Goal: Task Accomplishment & Management: Use online tool/utility

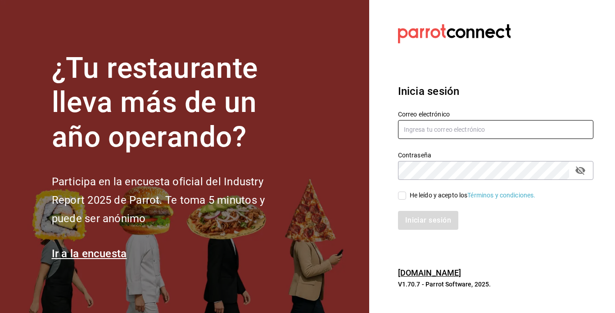
type input "jacobo.gomez@grupocosteno.com"
click at [399, 198] on input "He leído y acepto los Términos y condiciones." at bounding box center [402, 196] width 8 height 8
checkbox input "true"
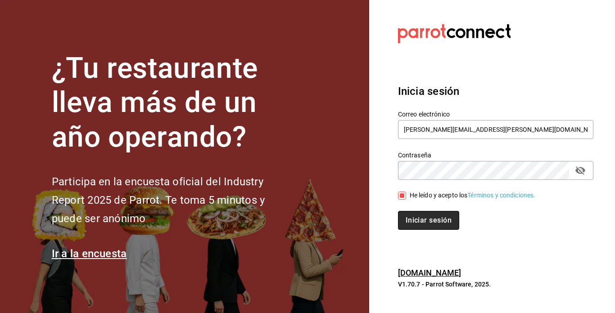
click at [414, 220] on button "Iniciar sesión" at bounding box center [428, 220] width 61 height 19
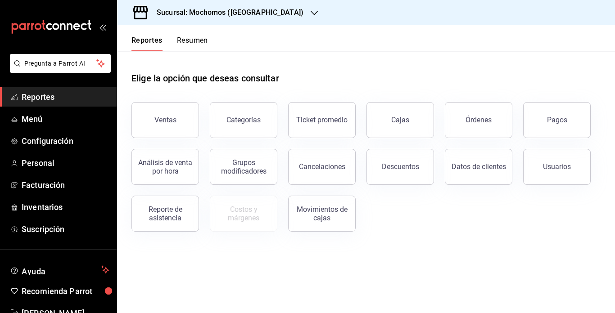
click at [40, 93] on span "Reportes" at bounding box center [66, 97] width 88 height 12
click at [46, 96] on span "Reportes" at bounding box center [66, 97] width 88 height 12
click at [158, 127] on button "Ventas" at bounding box center [165, 120] width 68 height 36
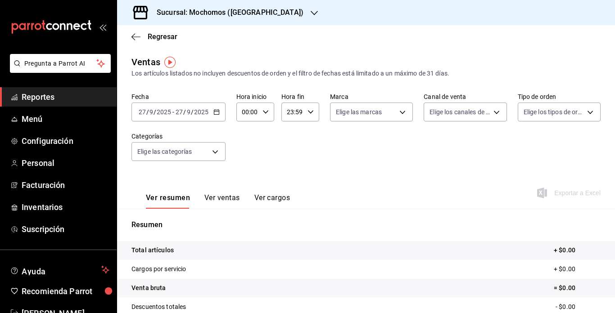
click at [168, 115] on input "2025" at bounding box center [163, 112] width 15 height 7
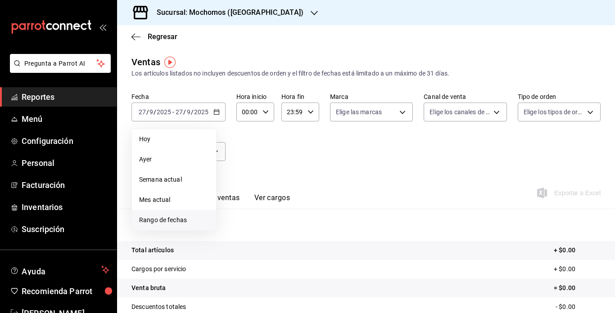
click at [153, 221] on span "Rango de fechas" at bounding box center [174, 220] width 70 height 9
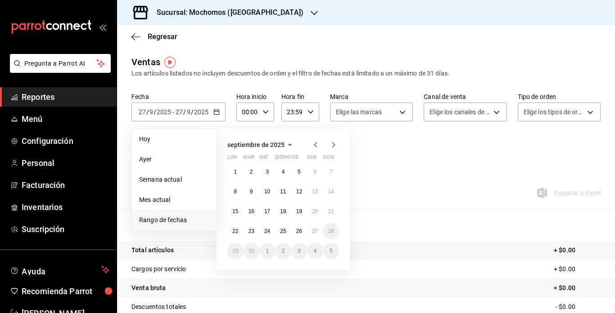
click at [153, 221] on span "Rango de fechas" at bounding box center [174, 220] width 70 height 9
click at [316, 142] on icon "button" at bounding box center [315, 145] width 11 height 11
drag, startPoint x: 316, startPoint y: 142, endPoint x: 333, endPoint y: 143, distance: 17.1
click at [333, 143] on icon "button" at bounding box center [333, 144] width 3 height 5
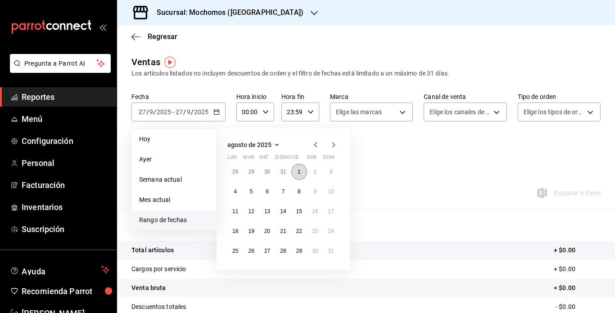
click at [300, 174] on abbr "1" at bounding box center [299, 172] width 3 height 6
click at [331, 146] on icon "button" at bounding box center [333, 145] width 11 height 11
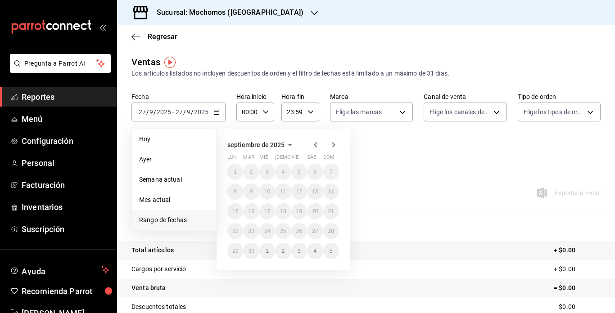
click at [315, 146] on icon "button" at bounding box center [315, 144] width 3 height 5
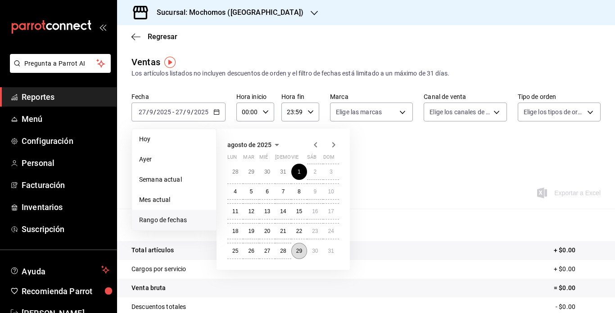
click at [298, 249] on abbr "29" at bounding box center [299, 251] width 6 height 6
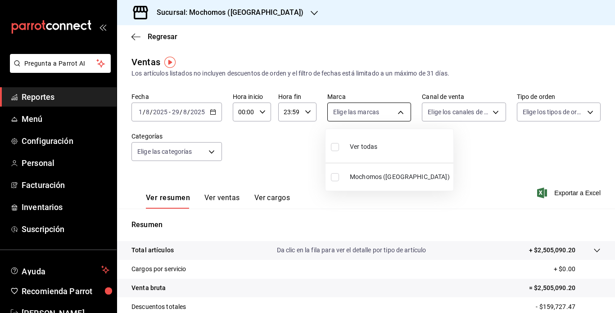
click at [394, 112] on body "Pregunta a Parrot AI Reportes Menú Configuración Personal Facturación Inventari…" at bounding box center [307, 156] width 615 height 313
click at [338, 178] on input "checkbox" at bounding box center [335, 177] width 8 height 8
checkbox input "true"
type input "81a909d9-58c5-46d1-b07d-4106a63ec642"
checkbox input "true"
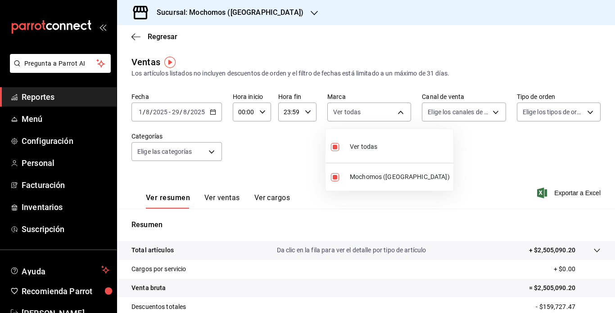
click at [202, 114] on div at bounding box center [307, 156] width 615 height 313
click at [202, 114] on input "2025" at bounding box center [197, 112] width 15 height 7
click at [175, 113] on input "29" at bounding box center [176, 112] width 8 height 7
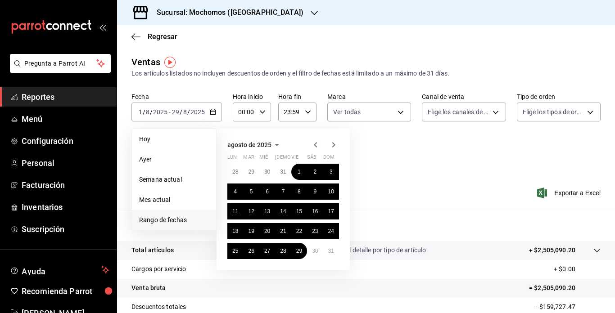
click at [154, 221] on li "Rango de fechas" at bounding box center [174, 220] width 84 height 20
click at [154, 221] on span "Rango de fechas" at bounding box center [174, 220] width 70 height 9
drag, startPoint x: 154, startPoint y: 221, endPoint x: 160, endPoint y: 222, distance: 6.3
click at [160, 222] on span "Rango de fechas" at bounding box center [174, 220] width 70 height 9
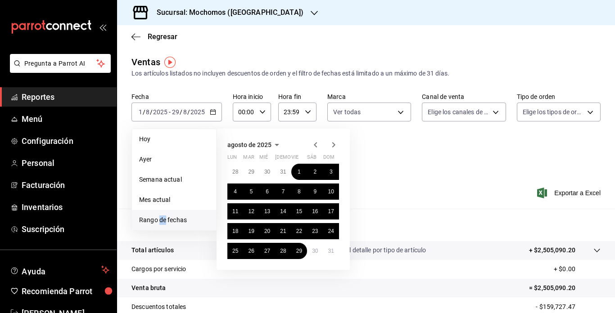
click at [160, 222] on span "Rango de fechas" at bounding box center [174, 220] width 70 height 9
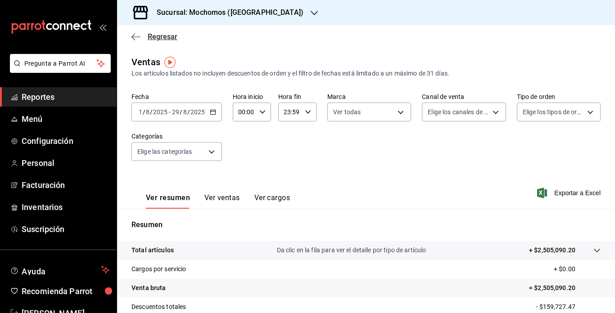
click at [132, 36] on icon "button" at bounding box center [135, 37] width 9 height 8
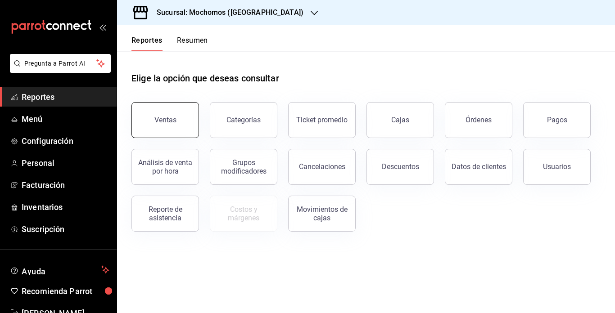
click at [164, 120] on div "Ventas" at bounding box center [165, 120] width 22 height 9
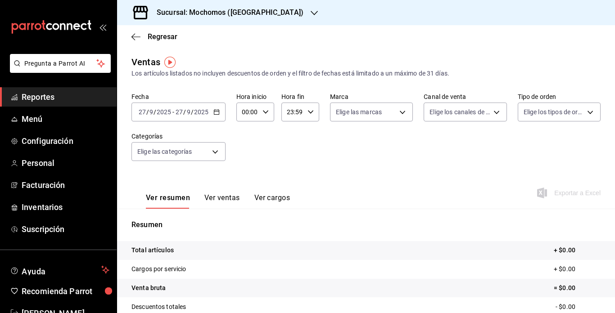
click at [170, 109] on input "2025" at bounding box center [163, 112] width 15 height 7
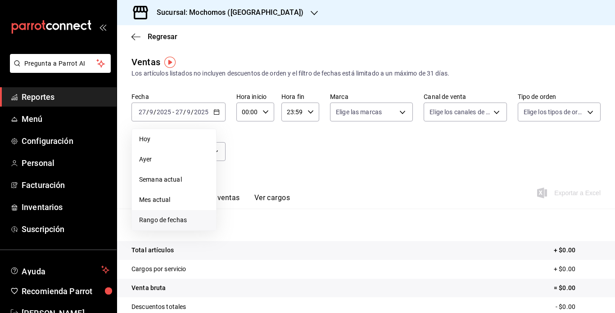
click at [163, 224] on span "Rango de fechas" at bounding box center [174, 220] width 70 height 9
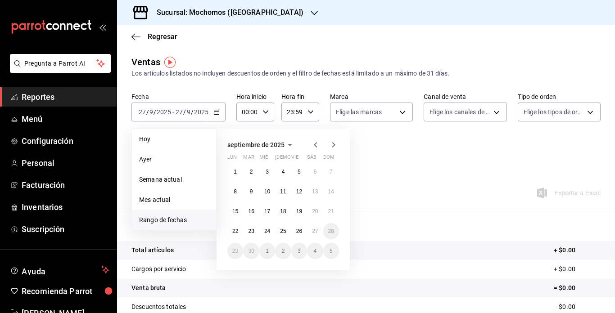
drag, startPoint x: 163, startPoint y: 224, endPoint x: 316, endPoint y: 145, distance: 172.0
click at [316, 145] on icon "button" at bounding box center [315, 145] width 11 height 11
click at [297, 172] on button "1" at bounding box center [299, 172] width 16 height 16
click at [336, 146] on icon "button" at bounding box center [333, 145] width 11 height 11
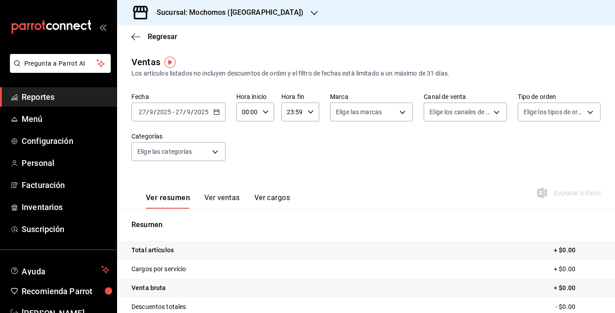
click at [213, 111] on icon "button" at bounding box center [216, 112] width 6 height 6
click at [215, 113] on icon "button" at bounding box center [216, 112] width 6 height 6
drag, startPoint x: 215, startPoint y: 113, endPoint x: 164, endPoint y: 116, distance: 51.4
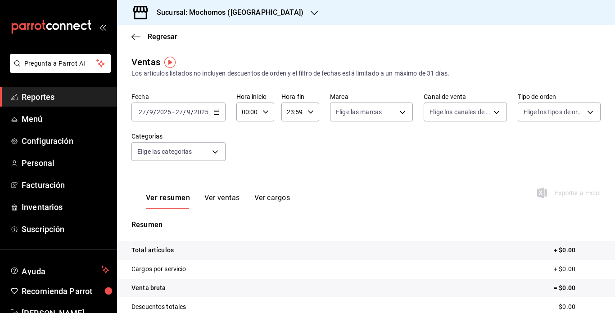
click at [164, 116] on div "[DATE] [DATE] - [DATE] [DATE]" at bounding box center [178, 112] width 94 height 19
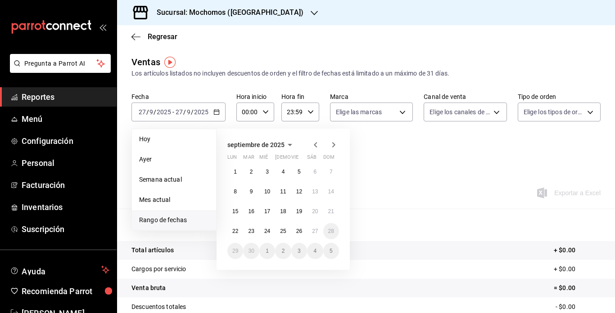
click at [174, 222] on span "Rango de fechas" at bounding box center [174, 220] width 70 height 9
drag, startPoint x: 174, startPoint y: 222, endPoint x: 315, endPoint y: 146, distance: 159.6
click at [315, 146] on icon "button" at bounding box center [315, 145] width 11 height 11
click at [298, 171] on abbr "1" at bounding box center [299, 172] width 3 height 6
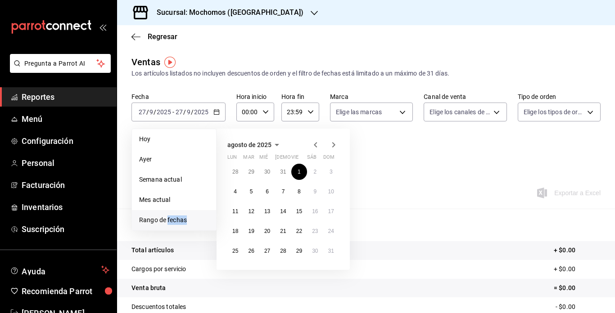
click at [330, 144] on icon "button" at bounding box center [333, 145] width 11 height 11
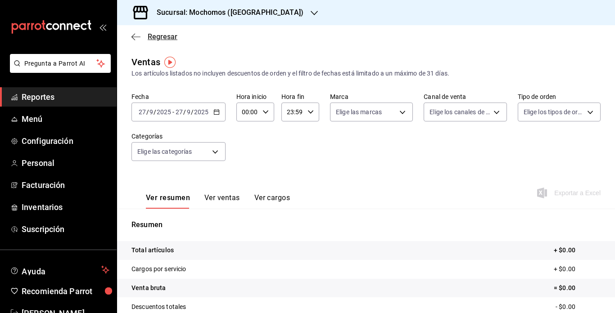
click at [134, 35] on icon "button" at bounding box center [133, 36] width 4 height 7
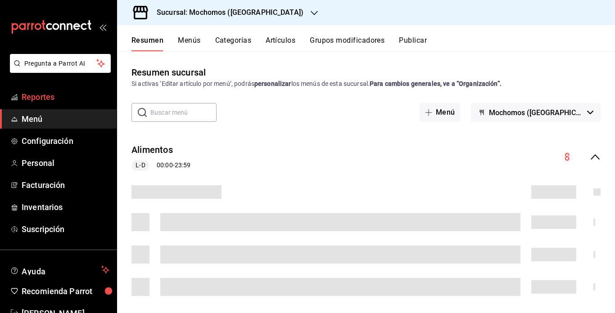
click at [43, 95] on span "Reportes" at bounding box center [66, 97] width 88 height 12
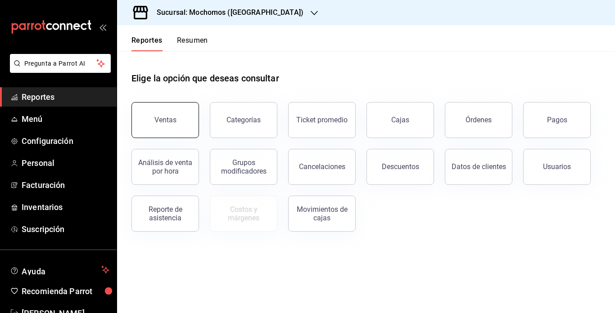
click at [150, 118] on button "Ventas" at bounding box center [165, 120] width 68 height 36
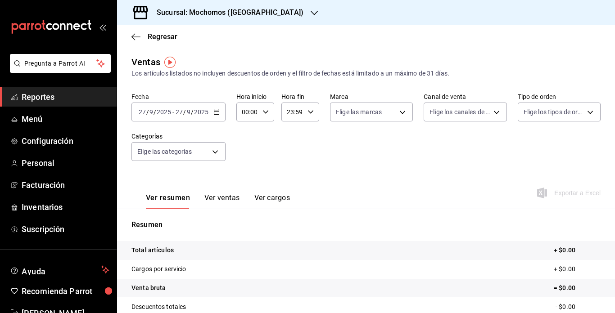
drag, startPoint x: 224, startPoint y: 111, endPoint x: 218, endPoint y: 112, distance: 6.4
click at [218, 112] on div "[DATE] [DATE] - [DATE] [DATE]" at bounding box center [178, 112] width 94 height 19
click at [218, 112] on \(Stroke\) "button" at bounding box center [216, 111] width 5 height 0
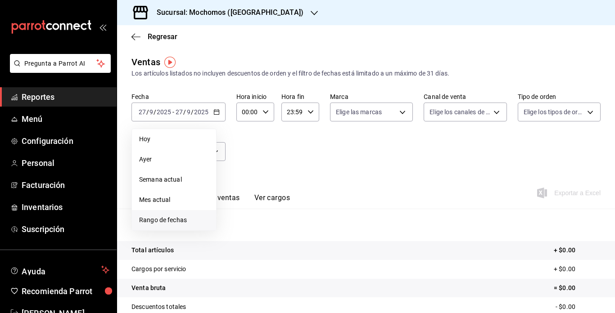
click at [163, 218] on span "Rango de fechas" at bounding box center [174, 220] width 70 height 9
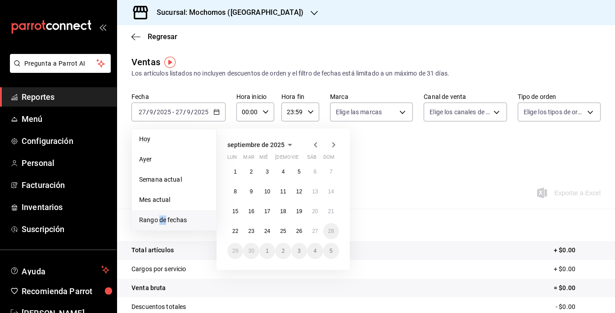
click at [163, 218] on span "Rango de fechas" at bounding box center [174, 220] width 70 height 9
click at [319, 144] on icon "button" at bounding box center [315, 145] width 11 height 11
click at [300, 171] on abbr "1" at bounding box center [299, 172] width 3 height 6
click at [334, 147] on icon "button" at bounding box center [333, 144] width 3 height 5
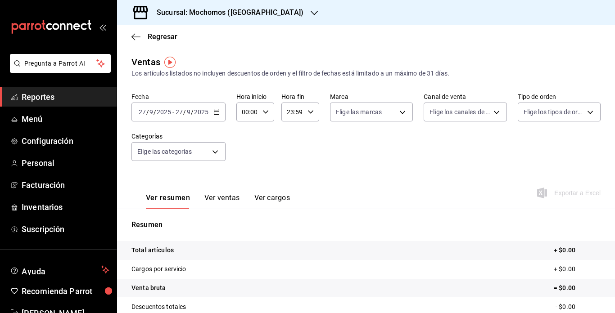
drag, startPoint x: 200, startPoint y: 110, endPoint x: 147, endPoint y: 109, distance: 53.1
click at [147, 109] on div "[DATE] [DATE] - [DATE] [DATE]" at bounding box center [173, 112] width 73 height 7
click at [147, 110] on span "/" at bounding box center [147, 112] width 3 height 7
click at [144, 114] on input "27" at bounding box center [142, 112] width 8 height 7
type input "0"
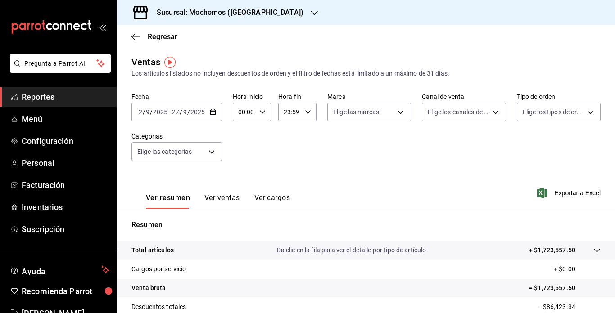
click at [143, 113] on span "/" at bounding box center [144, 112] width 3 height 7
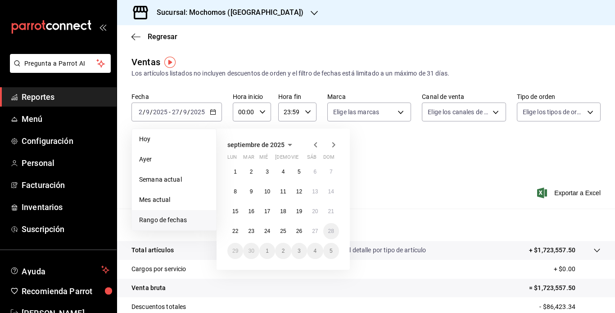
click at [315, 141] on icon "button" at bounding box center [315, 145] width 11 height 11
click at [302, 169] on button "1" at bounding box center [299, 172] width 16 height 16
click at [335, 145] on icon "button" at bounding box center [333, 145] width 11 height 11
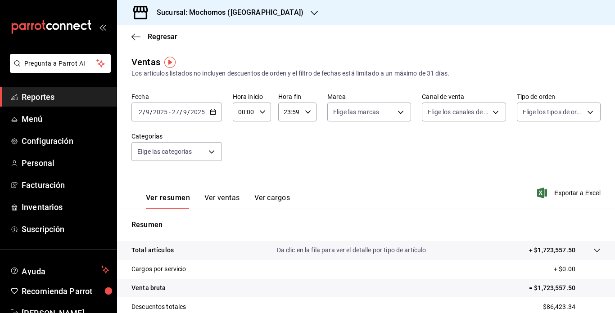
click at [158, 114] on input "2025" at bounding box center [160, 112] width 15 height 7
click at [141, 112] on input "2" at bounding box center [140, 112] width 5 height 7
click at [149, 114] on input "9" at bounding box center [147, 112] width 5 height 7
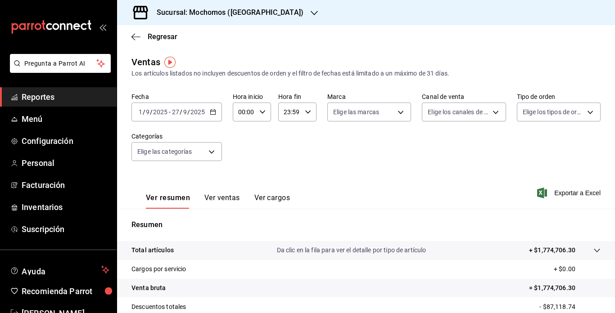
click at [149, 114] on input "9" at bounding box center [147, 112] width 5 height 7
click at [149, 113] on input "9" at bounding box center [147, 112] width 5 height 7
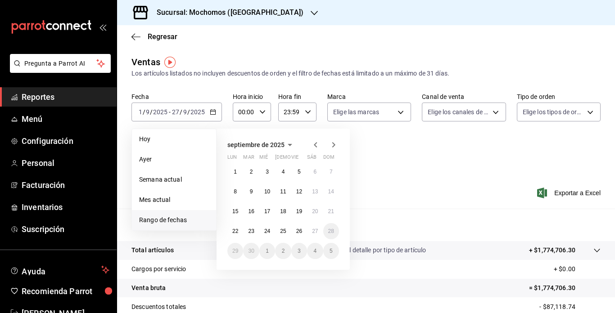
click at [317, 145] on icon "button" at bounding box center [315, 145] width 11 height 11
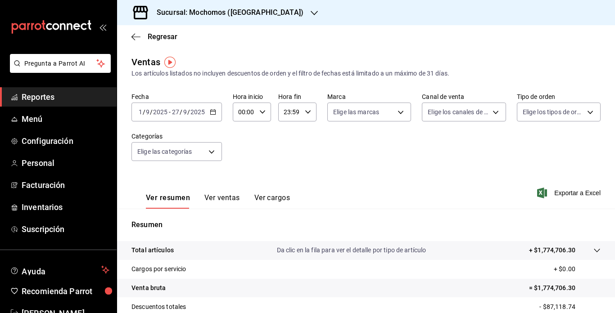
click at [214, 112] on icon "button" at bounding box center [213, 112] width 6 height 6
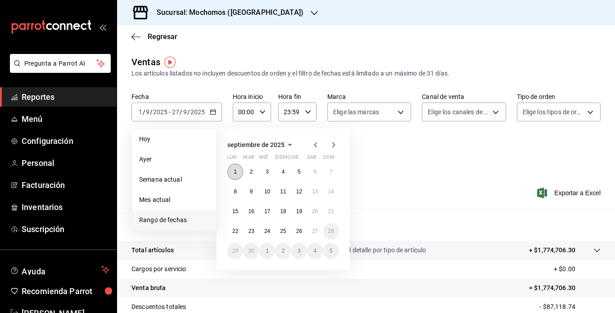
click at [234, 168] on button "1" at bounding box center [235, 172] width 16 height 16
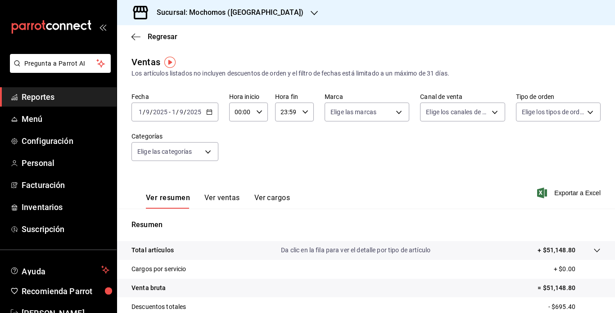
click at [199, 112] on input "2025" at bounding box center [193, 112] width 15 height 7
click at [221, 192] on div "Ver resumen Ver ventas Ver cargos" at bounding box center [210, 196] width 159 height 26
click at [28, 91] on span "Reportes" at bounding box center [66, 97] width 88 height 12
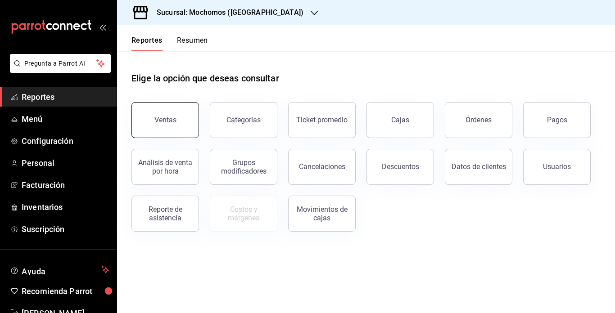
click at [174, 116] on button "Ventas" at bounding box center [165, 120] width 68 height 36
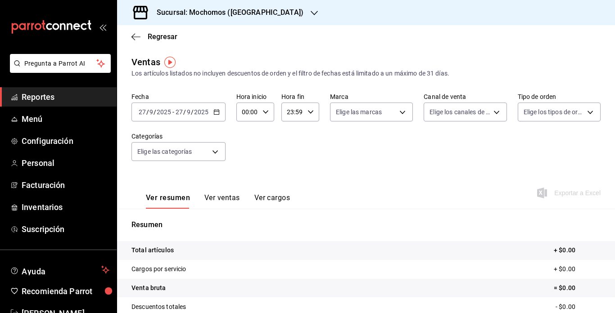
click at [214, 113] on icon "button" at bounding box center [216, 112] width 6 height 6
drag, startPoint x: 211, startPoint y: 113, endPoint x: 181, endPoint y: 111, distance: 30.7
click at [181, 111] on input "27" at bounding box center [179, 112] width 8 height 7
click at [165, 110] on input "2025" at bounding box center [163, 112] width 15 height 7
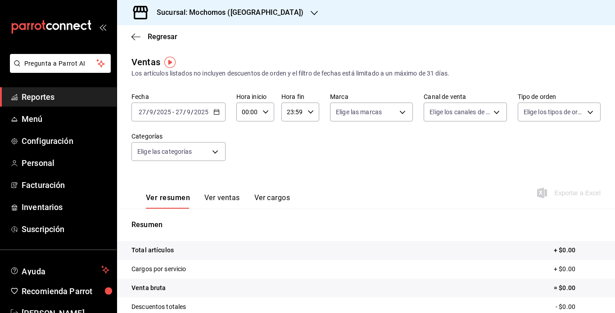
click at [147, 111] on span "/" at bounding box center [147, 112] width 3 height 7
click at [311, 10] on icon "button" at bounding box center [314, 12] width 7 height 7
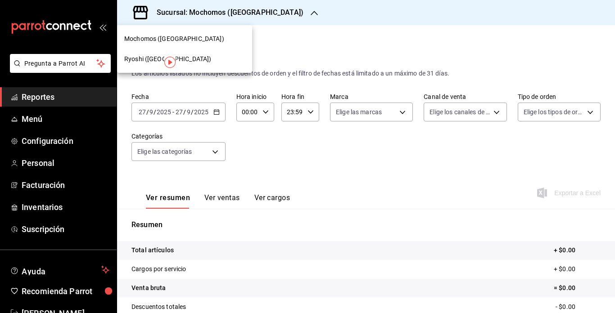
click at [152, 55] on span "Ryoshi ([GEOGRAPHIC_DATA])" at bounding box center [167, 58] width 87 height 9
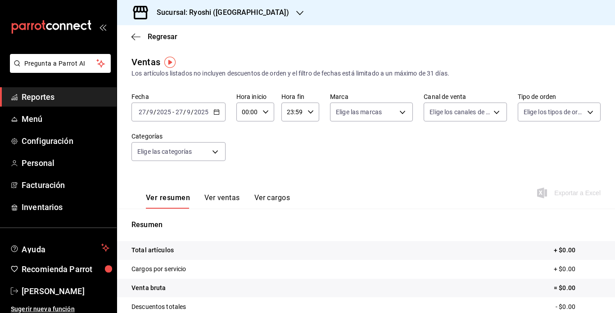
click at [41, 100] on span "Reportes" at bounding box center [66, 97] width 88 height 12
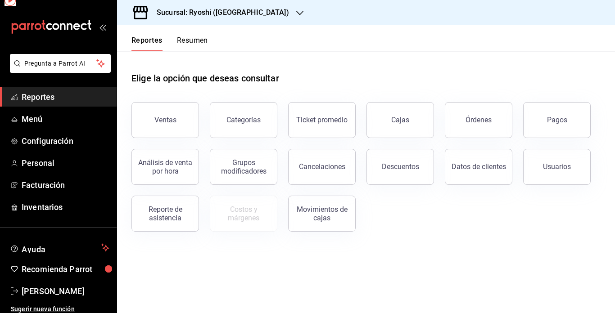
click at [41, 100] on span "Reportes" at bounding box center [66, 97] width 88 height 12
click at [172, 128] on button "Ventas" at bounding box center [165, 120] width 68 height 36
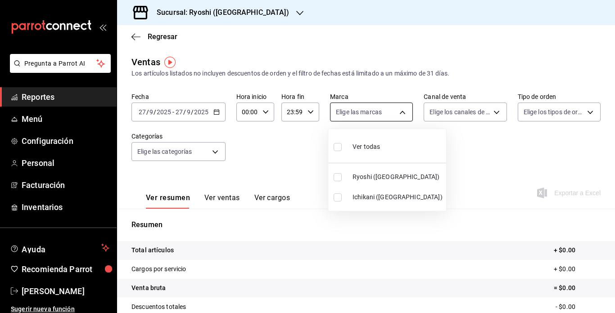
click at [399, 112] on body "Pregunta a Parrot AI Reportes Menú Configuración Personal Facturación Inventari…" at bounding box center [307, 156] width 615 height 313
click at [348, 177] on li "Ryoshi ([GEOGRAPHIC_DATA])" at bounding box center [387, 177] width 118 height 20
type input "26ca50e5-a845-484f-a54e-8a4432b79f59"
checkbox input "true"
click at [218, 112] on div at bounding box center [307, 156] width 615 height 313
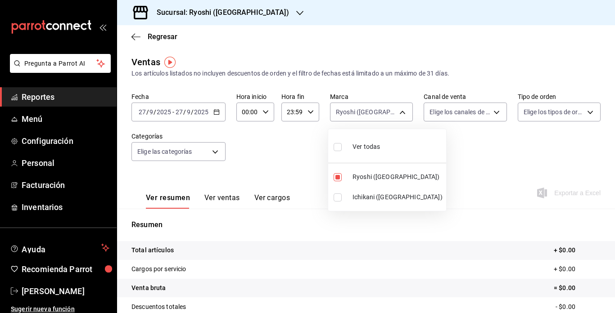
click at [218, 112] on div at bounding box center [307, 156] width 615 height 313
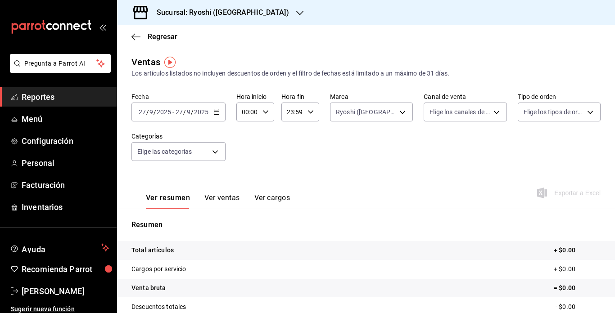
click at [218, 112] on icon "button" at bounding box center [216, 112] width 6 height 6
click at [197, 112] on input "2025" at bounding box center [201, 112] width 15 height 7
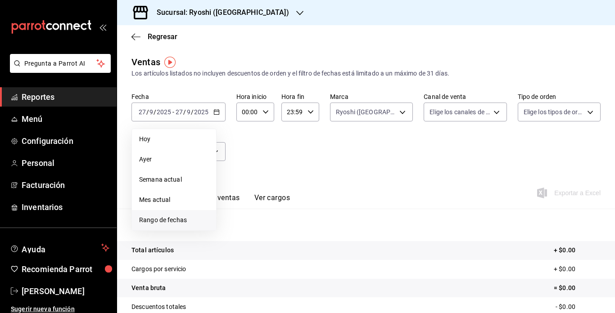
click at [166, 219] on span "Rango de fechas" at bounding box center [174, 220] width 70 height 9
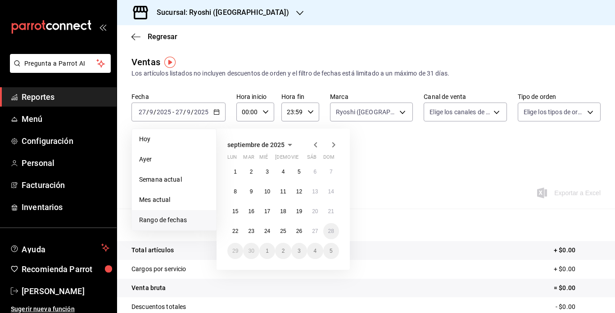
click at [319, 146] on icon "button" at bounding box center [315, 145] width 11 height 11
click at [301, 168] on button "1" at bounding box center [299, 172] width 16 height 16
click at [335, 146] on icon "button" at bounding box center [333, 144] width 3 height 5
click at [317, 145] on icon "button" at bounding box center [315, 145] width 11 height 11
click at [332, 249] on abbr "31" at bounding box center [331, 251] width 6 height 6
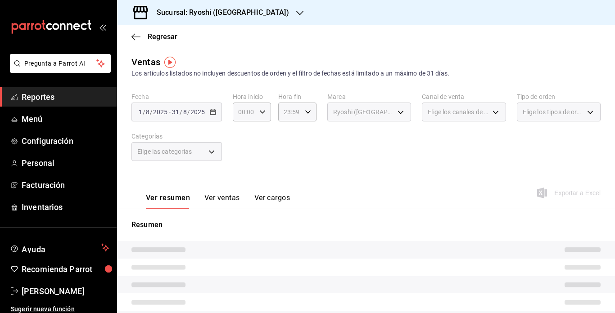
drag, startPoint x: 191, startPoint y: 112, endPoint x: 208, endPoint y: 112, distance: 17.6
click at [208, 112] on div "[DATE] [DATE] - [DATE] [DATE]" at bounding box center [176, 112] width 91 height 19
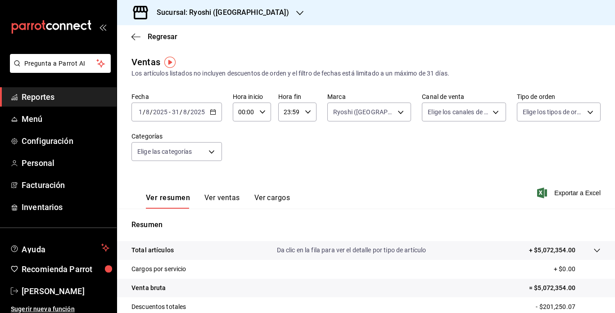
click at [190, 111] on input "2025" at bounding box center [197, 112] width 15 height 7
click at [186, 111] on input "8" at bounding box center [185, 112] width 5 height 7
click at [178, 111] on input "31" at bounding box center [176, 112] width 8 height 7
click at [181, 111] on input "8" at bounding box center [181, 112] width 5 height 7
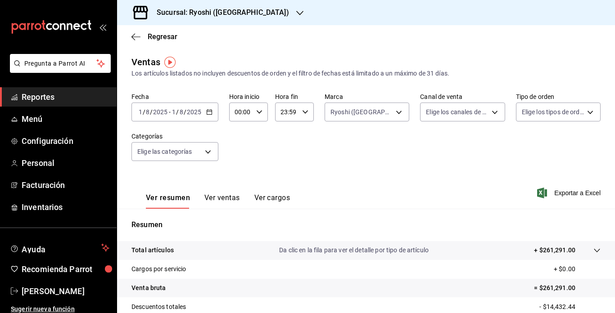
click at [180, 115] on input "8" at bounding box center [181, 112] width 5 height 7
click at [183, 112] on input "8" at bounding box center [181, 112] width 5 height 7
click at [219, 194] on button "Ver ventas" at bounding box center [222, 201] width 36 height 15
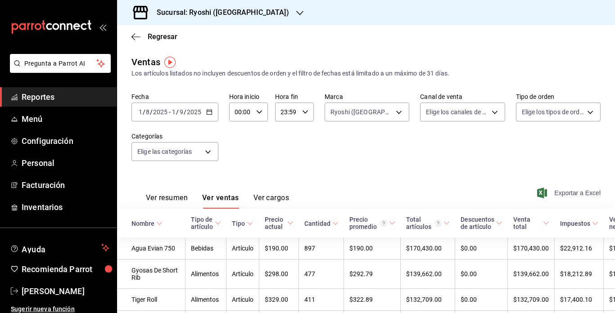
click at [546, 190] on span "Exportar a Excel" at bounding box center [570, 193] width 62 height 11
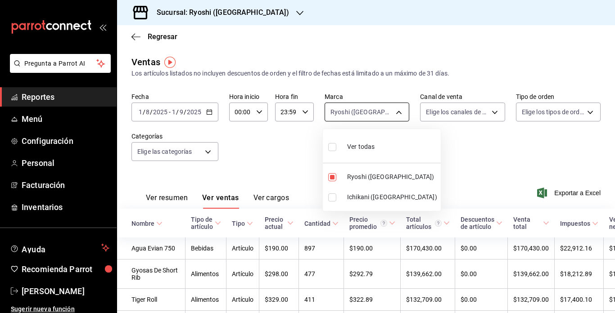
click at [394, 115] on body "Pregunta a Parrot AI Reportes Menú Configuración Personal Facturación Inventari…" at bounding box center [307, 156] width 615 height 313
click at [410, 156] on div at bounding box center [307, 156] width 615 height 313
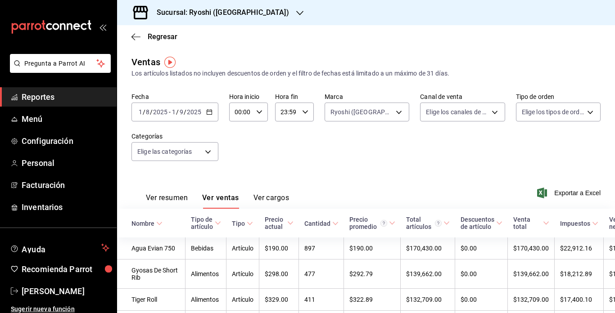
click at [296, 9] on icon "button" at bounding box center [299, 12] width 7 height 7
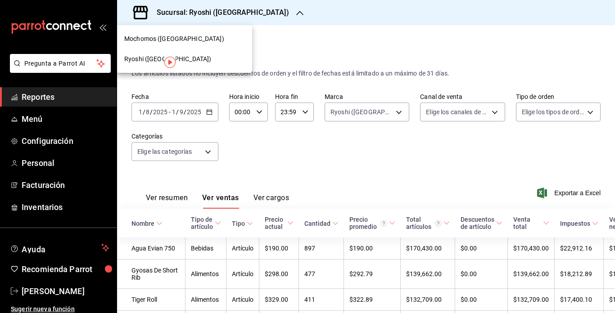
click at [167, 45] on div "Mochomos ([GEOGRAPHIC_DATA])" at bounding box center [184, 39] width 135 height 20
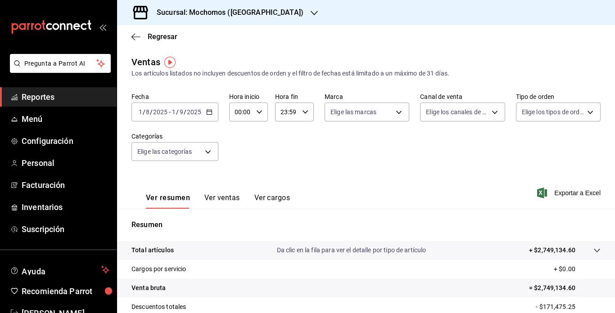
click at [182, 110] on input "9" at bounding box center [181, 112] width 5 height 7
click at [235, 138] on div "Fecha [DATE] [DATE] - [DATE] [DATE] Hora inicio 00:00 Hora inicio Hora fin 23:5…" at bounding box center [365, 132] width 469 height 79
click at [395, 109] on body "Pregunta a Parrot AI Reportes Menú Configuración Personal Facturación Inventari…" at bounding box center [307, 156] width 615 height 313
click at [339, 172] on li "Mochomos ([GEOGRAPHIC_DATA])" at bounding box center [387, 177] width 128 height 20
type input "81a909d9-58c5-46d1-b07d-4106a63ec642"
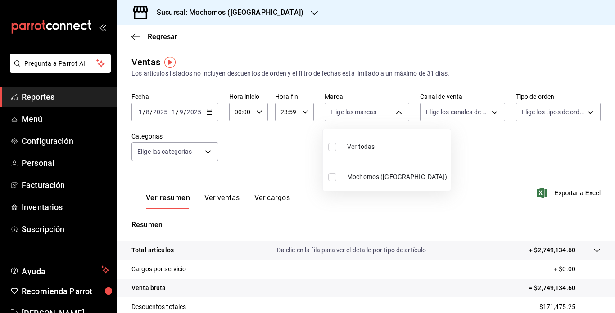
checkbox input "true"
click at [226, 200] on div at bounding box center [307, 156] width 615 height 313
click at [226, 200] on button "Ver ventas" at bounding box center [222, 201] width 36 height 15
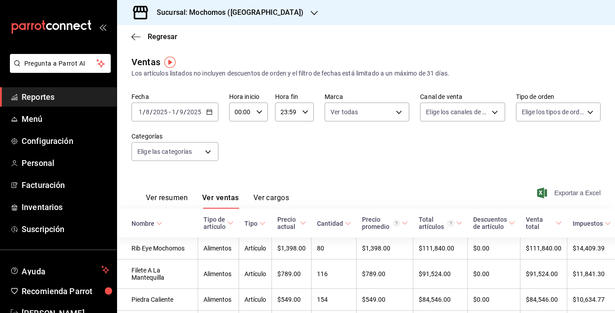
click at [541, 189] on span "Exportar a Excel" at bounding box center [570, 193] width 62 height 11
